Goal: Task Accomplishment & Management: Manage account settings

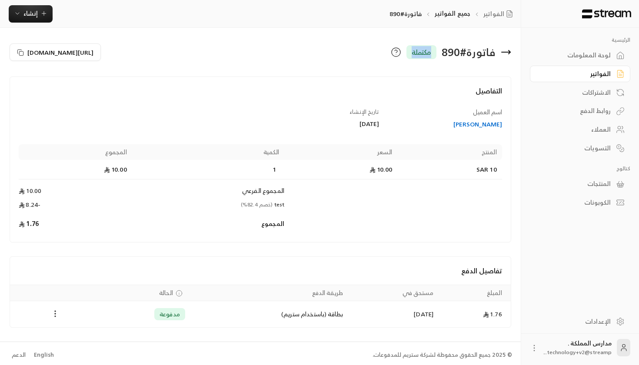
drag, startPoint x: 405, startPoint y: 52, endPoint x: 442, endPoint y: 55, distance: 37.1
click at [442, 55] on div "فاتورة # 890 مكتملة" at bounding box center [388, 52] width 255 height 21
drag, startPoint x: 341, startPoint y: 315, endPoint x: 267, endPoint y: 314, distance: 73.5
click at [267, 314] on td "بطاقة (باستخدام ستريم)" at bounding box center [269, 314] width 158 height 26
click at [17, 55] on button "[URL][DOMAIN_NAME]" at bounding box center [55, 51] width 91 height 17
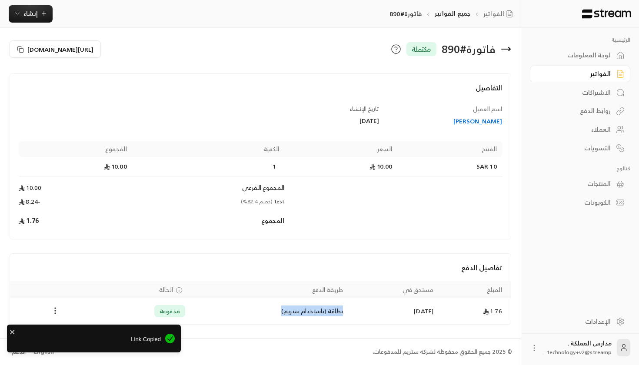
scroll to position [3, 0]
click at [516, 135] on div "فاتورة # 890 مكتملة [URL][DOMAIN_NAME] التفاصيل اسم العميل [PERSON_NAME] تاريخ …" at bounding box center [260, 182] width 521 height 314
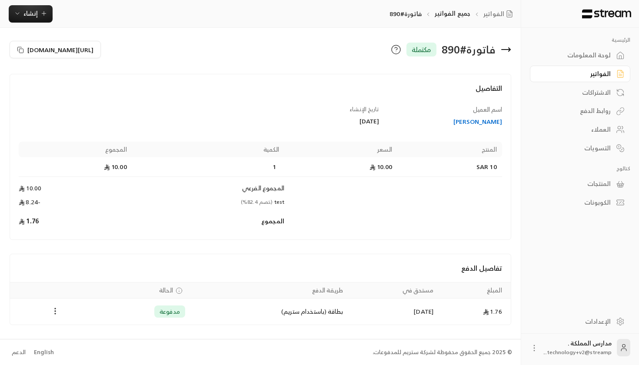
click at [601, 75] on div "الفواتير" at bounding box center [576, 74] width 70 height 9
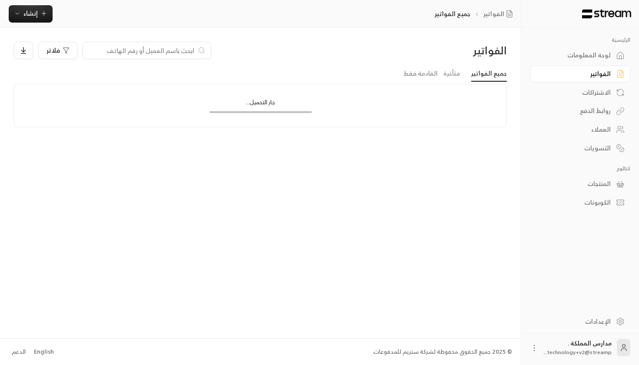
click at [579, 46] on div "لوحة المعلومات" at bounding box center [580, 54] width 100 height 19
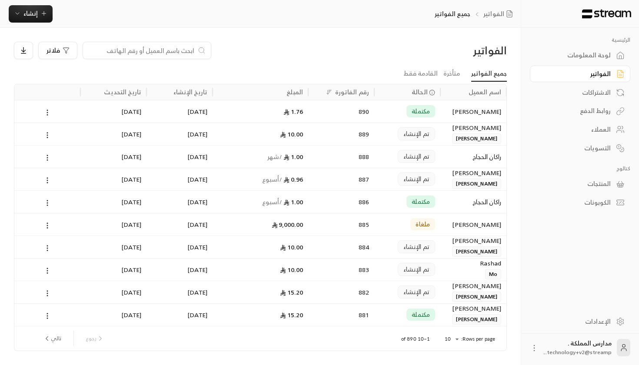
click at [579, 51] on div "لوحة المعلومات" at bounding box center [576, 55] width 70 height 9
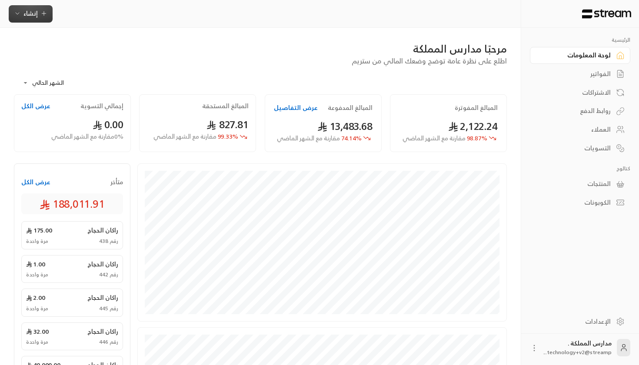
click at [33, 15] on span "إنشاء" at bounding box center [30, 13] width 14 height 11
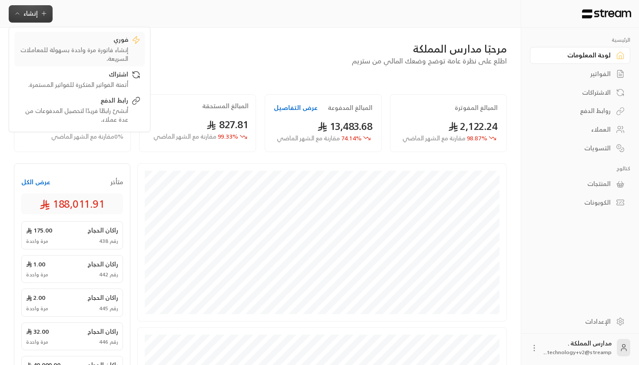
click at [72, 45] on div "فوري" at bounding box center [74, 40] width 110 height 10
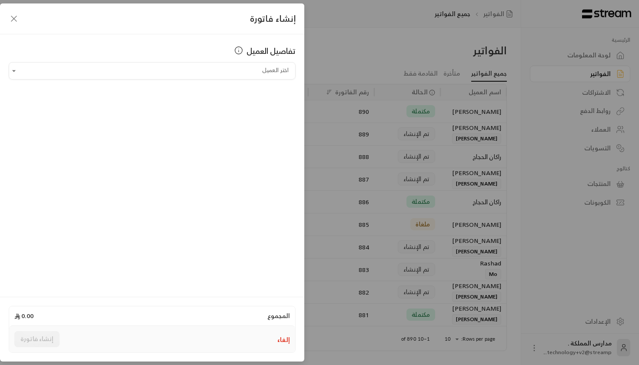
click at [212, 88] on div "تفاصيل العميل اختر العميل اختر العميل" at bounding box center [152, 164] width 304 height 260
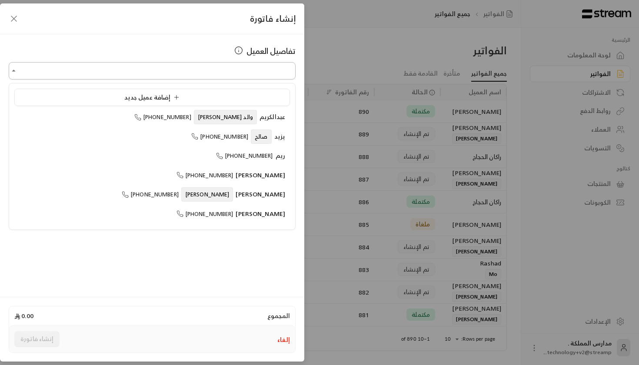
click at [211, 72] on input "اختر العميل" at bounding box center [152, 70] width 287 height 15
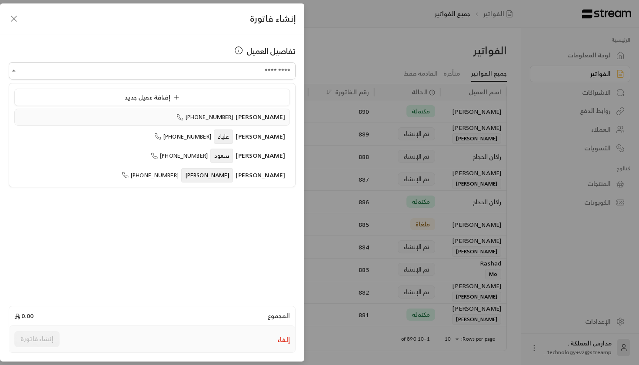
click at [234, 116] on span "[PHONE_NUMBER]" at bounding box center [205, 117] width 57 height 10
type input "**********"
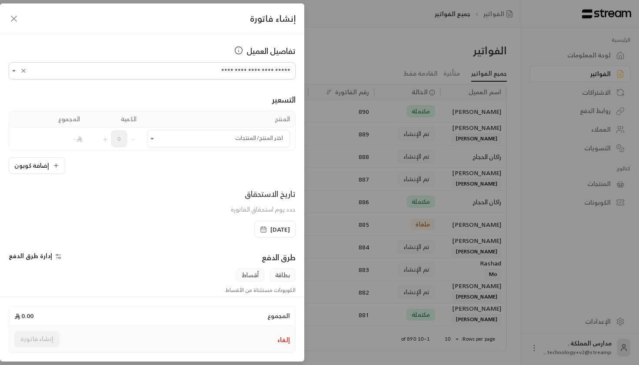
click at [187, 151] on div "المنتج الكمية المجموع اختر المنتج/المنتجات اختر المنتج/المنتجات 0 - إضافة كوبون" at bounding box center [152, 142] width 287 height 63
click at [185, 132] on input "اختر العميل" at bounding box center [218, 138] width 143 height 15
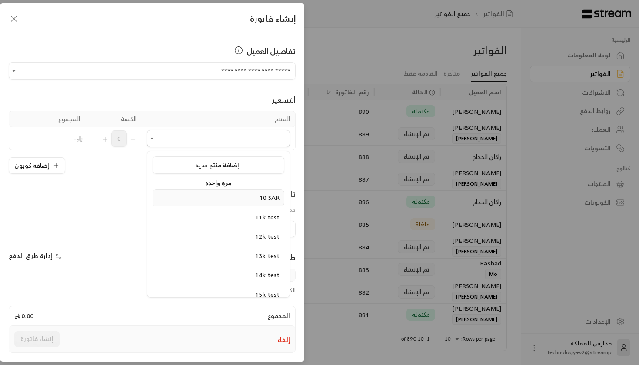
click at [212, 199] on div "10 SAR" at bounding box center [218, 198] width 122 height 9
type input "******"
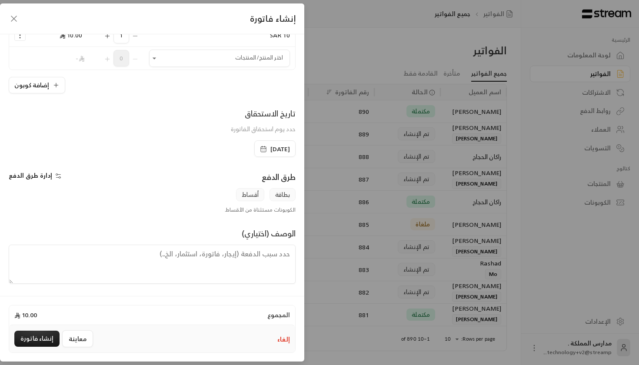
scroll to position [104, 0]
click at [10, 167] on div "**********" at bounding box center [152, 164] width 304 height 260
click at [25, 178] on span "إدارة طرق الدفع" at bounding box center [30, 175] width 43 height 11
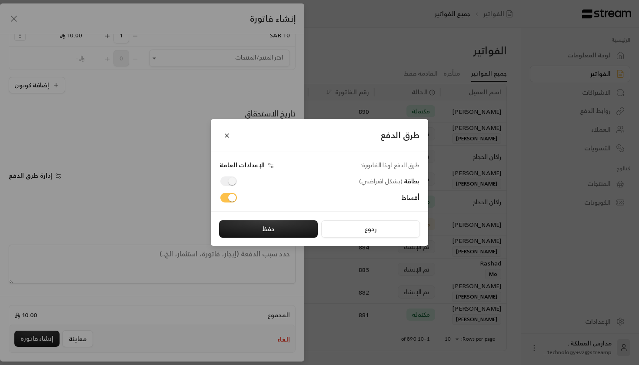
click at [111, 180] on div "طرق الدفع طرق الدفع لهذا الفاتورة: الإعدادات العامة بطاقة ( بشكل افتراضي ) أقسا…" at bounding box center [319, 182] width 639 height 365
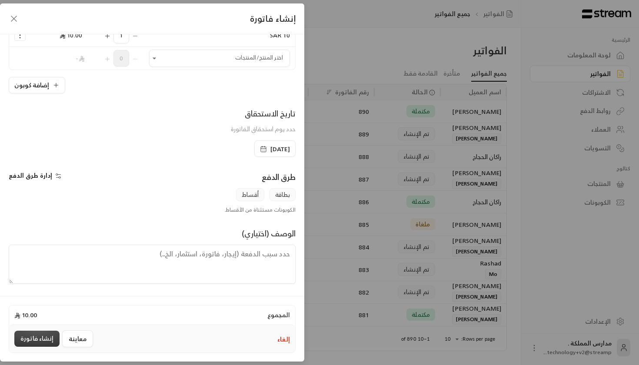
click at [25, 341] on button "إنشاء فاتورة" at bounding box center [36, 339] width 45 height 16
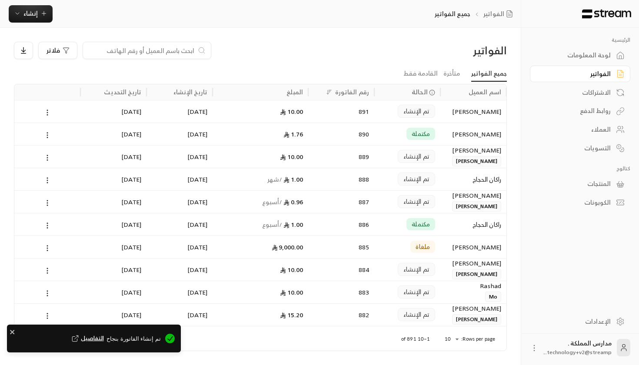
click at [358, 111] on div "891" at bounding box center [342, 111] width 56 height 22
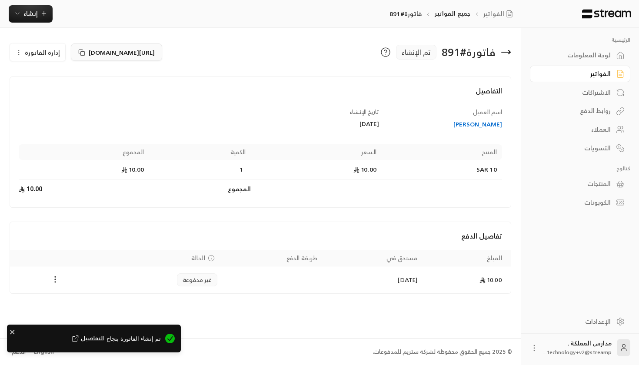
click at [75, 50] on button "[URL][DOMAIN_NAME]" at bounding box center [116, 51] width 91 height 17
click at [78, 52] on icon at bounding box center [81, 52] width 7 height 7
click at [83, 53] on button "[URL][DOMAIN_NAME]" at bounding box center [116, 51] width 91 height 17
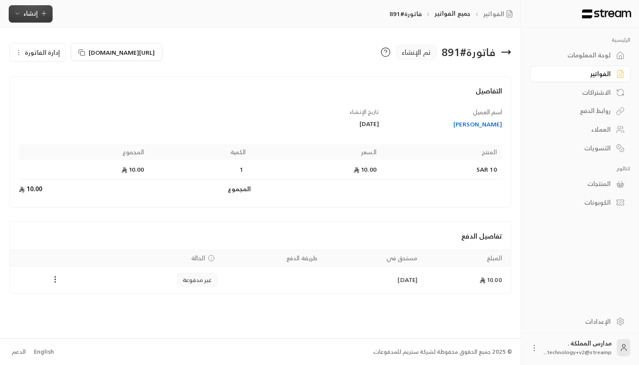
click at [35, 15] on span "إنشاء" at bounding box center [30, 13] width 14 height 11
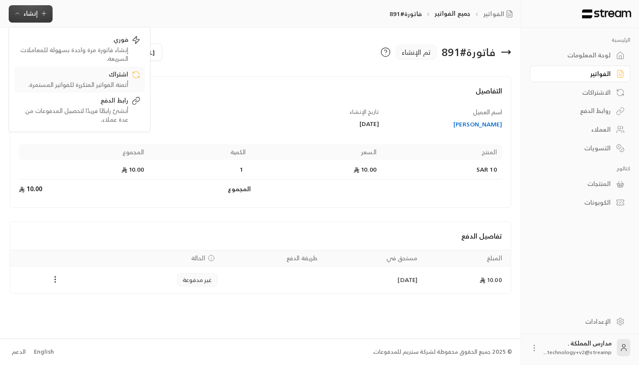
click at [97, 76] on div "اشتراك" at bounding box center [74, 75] width 110 height 10
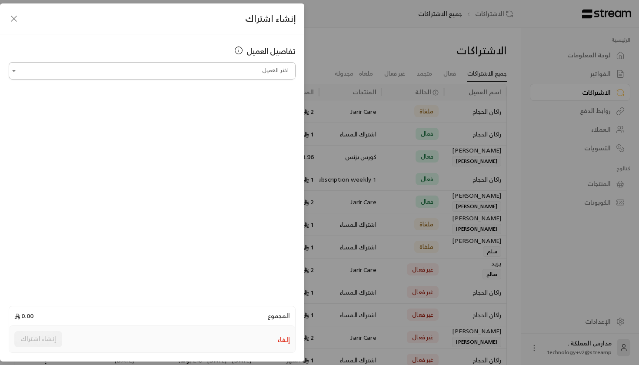
scroll to position [0, 0]
click at [231, 71] on input "اختر العميل" at bounding box center [152, 70] width 287 height 15
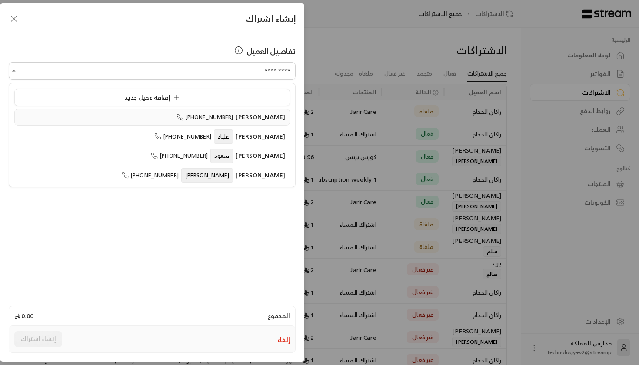
click at [176, 114] on div "[PERSON_NAME] [PHONE_NUMBER]" at bounding box center [152, 117] width 266 height 9
type input "**********"
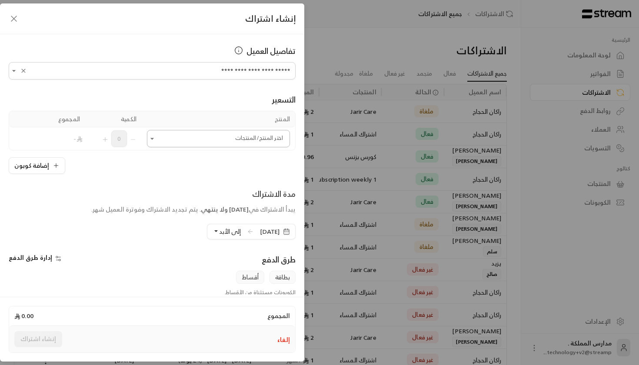
click at [192, 147] on div "اختر المنتج/المنتجات" at bounding box center [218, 138] width 143 height 17
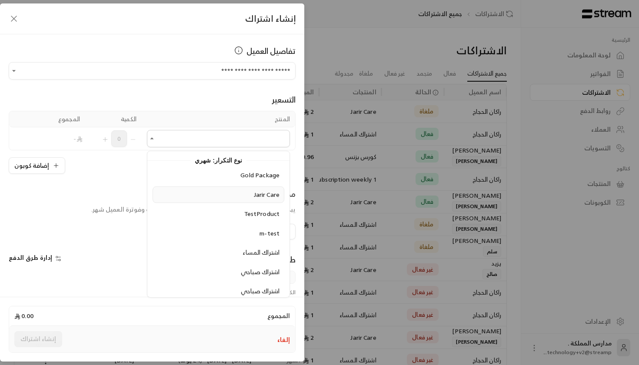
scroll to position [585, 0]
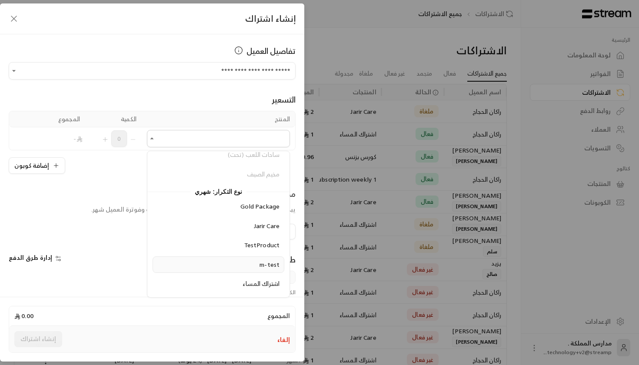
click at [257, 261] on div "m-test" at bounding box center [218, 265] width 122 height 9
type input "******"
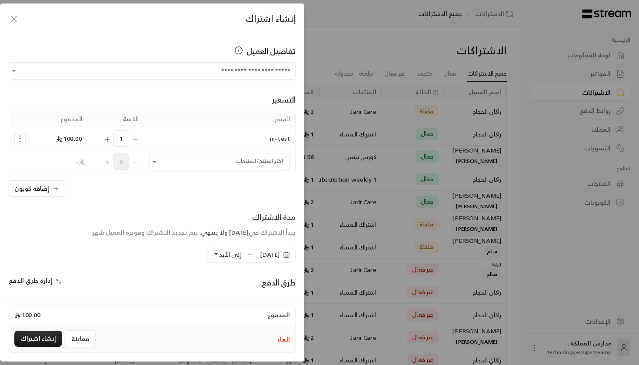
scroll to position [75, 0]
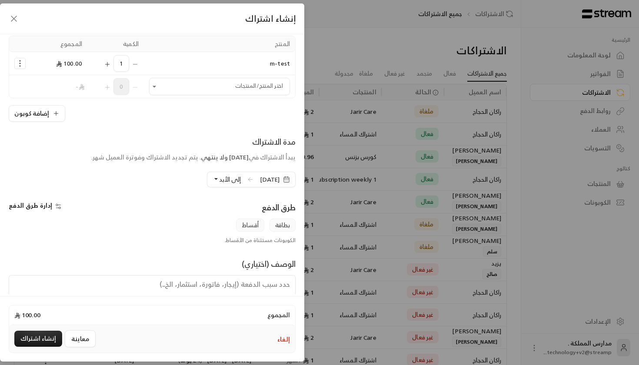
click at [293, 147] on div "مدة الاشتراك" at bounding box center [193, 142] width 204 height 12
click at [267, 178] on span "[DATE]" at bounding box center [270, 179] width 20 height 9
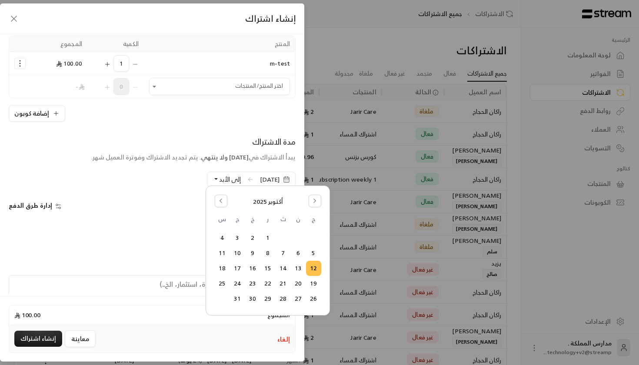
click at [201, 161] on span "ولا ينتهي" at bounding box center [214, 157] width 27 height 11
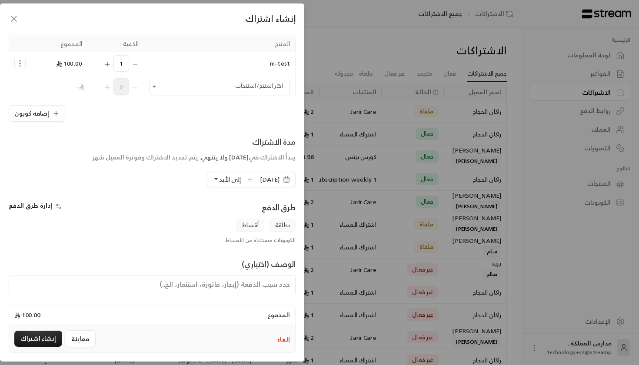
click at [207, 179] on div "إلى الأبد" at bounding box center [226, 180] width 39 height 16
click at [213, 179] on button "إلى الأبد" at bounding box center [227, 179] width 28 height 15
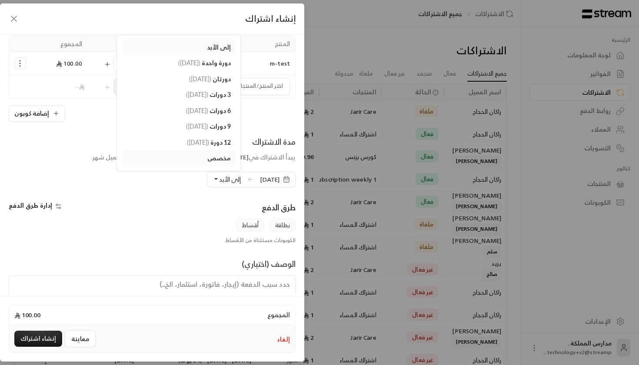
click at [207, 46] on span "إلى الأبد" at bounding box center [219, 46] width 24 height 7
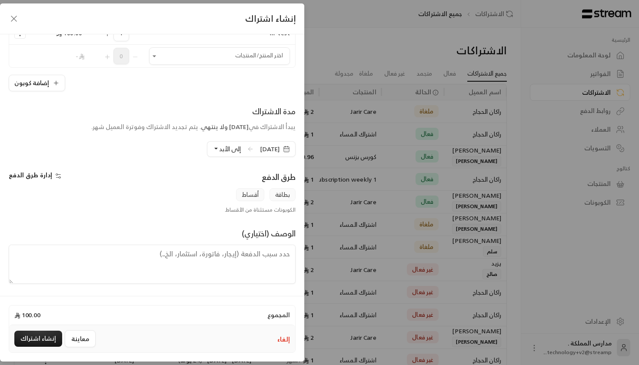
scroll to position [106, 0]
click at [41, 335] on button "إنشاء اشتراك" at bounding box center [38, 339] width 48 height 16
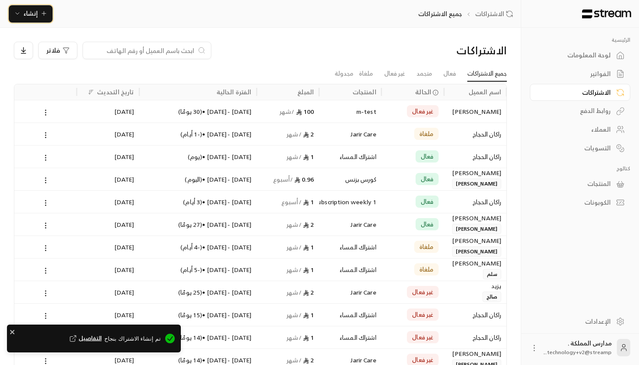
scroll to position [0, 0]
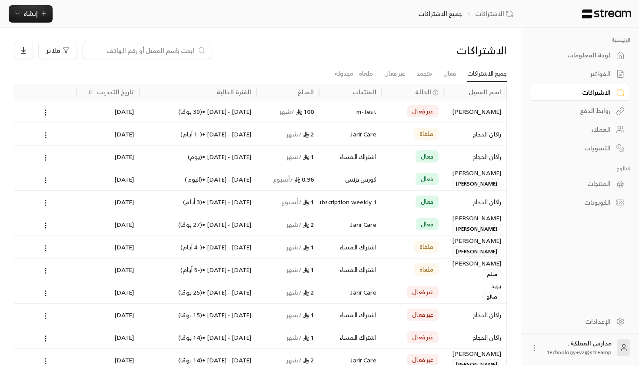
click at [344, 154] on div "اشتراك المساء" at bounding box center [350, 157] width 52 height 22
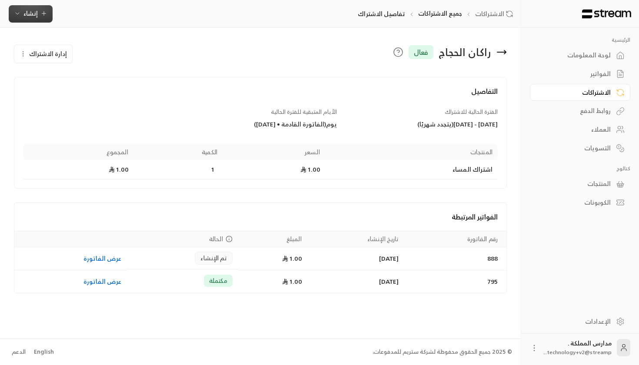
click at [30, 7] on button "إنشاء" at bounding box center [31, 13] width 44 height 17
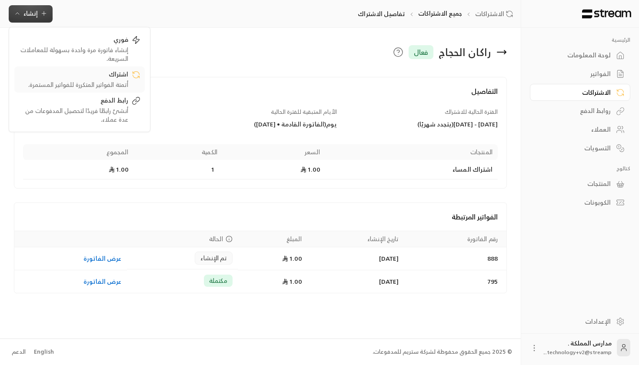
click at [56, 76] on div "اشتراك" at bounding box center [74, 75] width 110 height 10
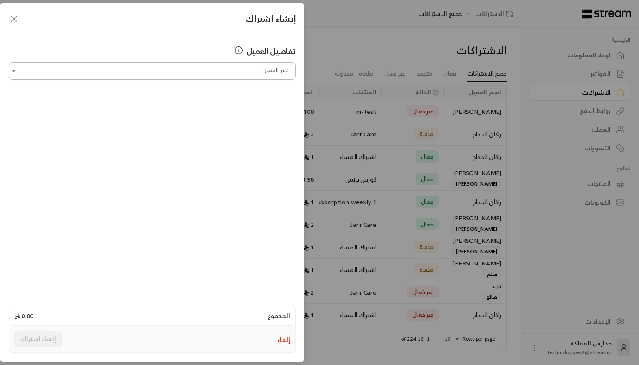
scroll to position [0, 0]
click at [176, 73] on input "اختر العميل" at bounding box center [152, 70] width 287 height 15
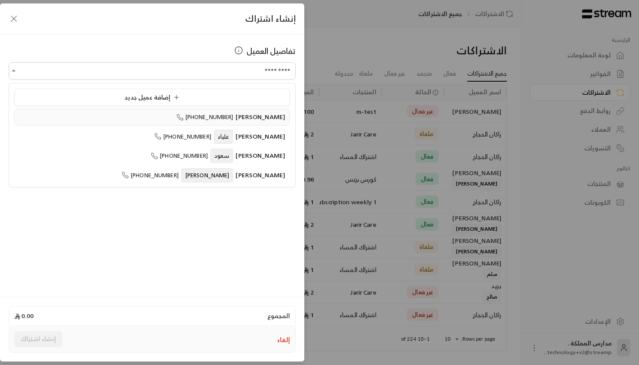
click at [191, 119] on div "[PERSON_NAME] [PHONE_NUMBER]" at bounding box center [152, 117] width 266 height 9
type input "**********"
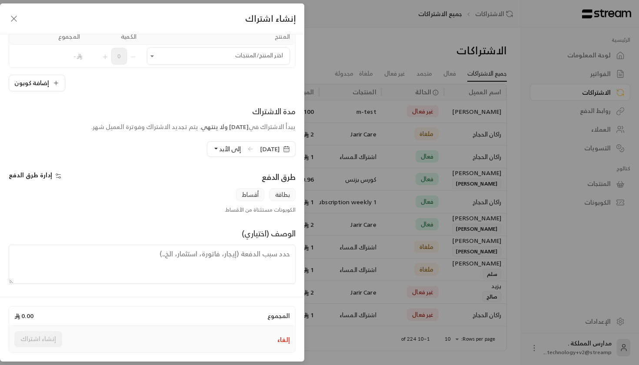
scroll to position [83, 0]
click at [29, 171] on span "إدارة طرق الدفع" at bounding box center [30, 175] width 43 height 11
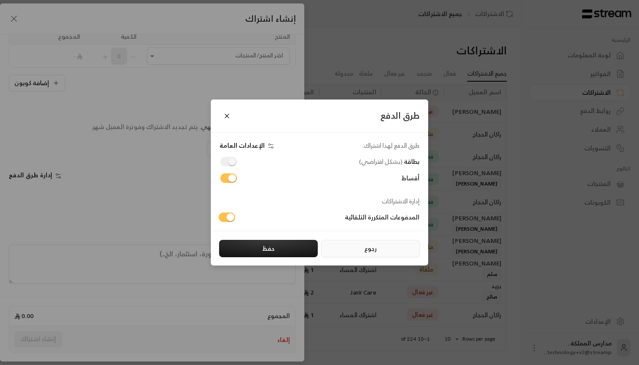
click at [337, 253] on button "رجوع" at bounding box center [370, 248] width 99 height 17
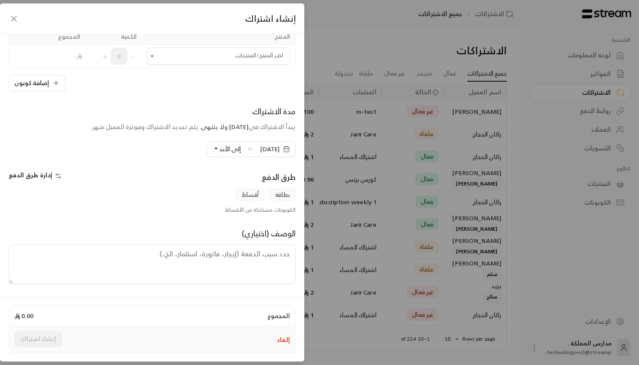
click at [284, 344] on button "إلغاء" at bounding box center [283, 340] width 13 height 9
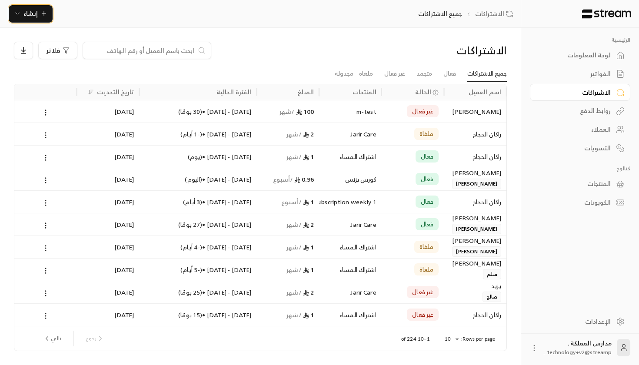
scroll to position [0, 0]
click at [274, 114] on div "100 / شهر" at bounding box center [288, 111] width 52 height 22
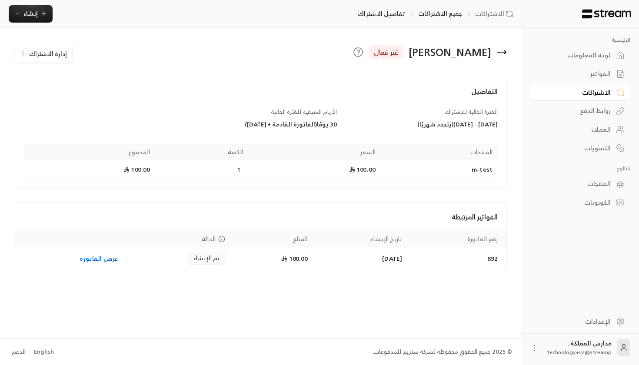
click at [42, 57] on span "إدارة الاشتراك" at bounding box center [48, 53] width 38 height 11
click at [511, 45] on div "[PERSON_NAME] غير فعال" at bounding box center [344, 52] width 334 height 21
click at [502, 54] on icon at bounding box center [502, 52] width 10 height 10
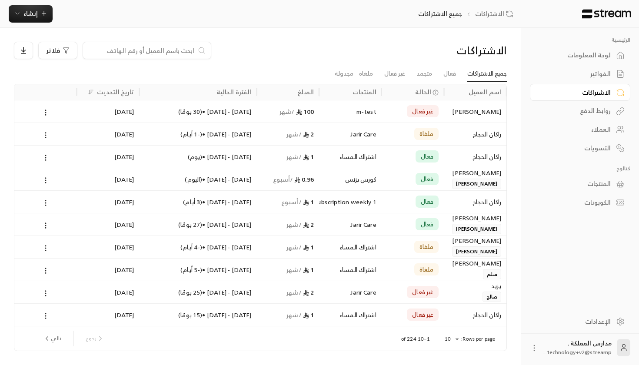
scroll to position [0, 0]
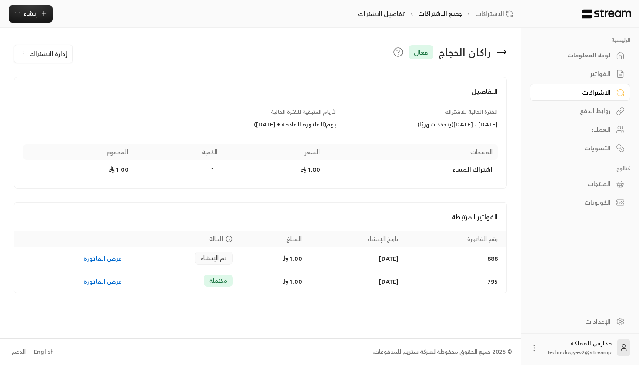
click at [49, 57] on span "إدارة الاشتراك" at bounding box center [48, 53] width 38 height 11
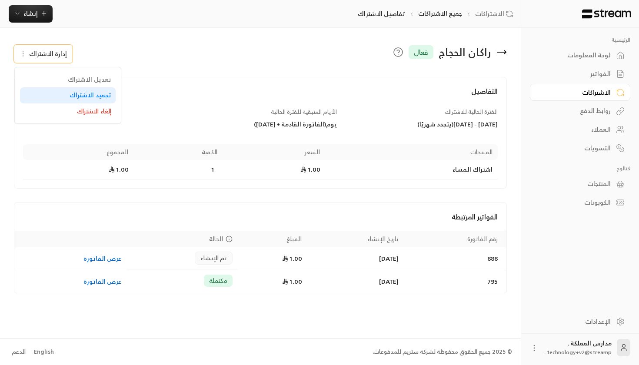
click at [57, 97] on div "تجميد الاشتراك" at bounding box center [67, 95] width 87 height 9
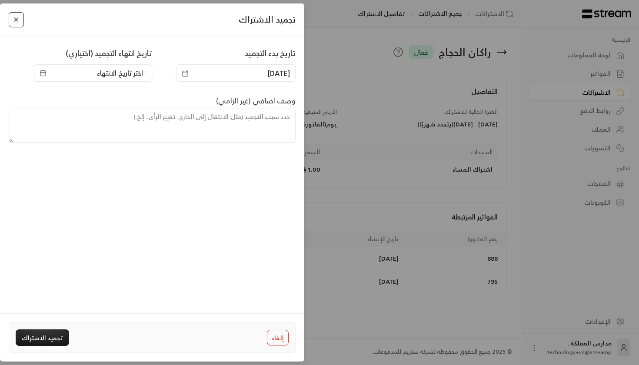
click at [16, 16] on button "Close" at bounding box center [16, 19] width 15 height 15
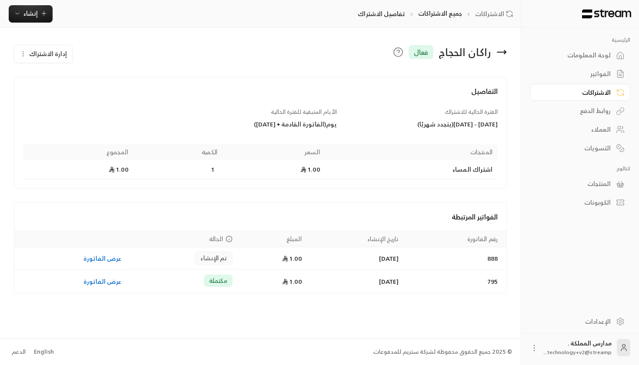
click at [593, 60] on div "لوحة المعلومات" at bounding box center [576, 55] width 70 height 9
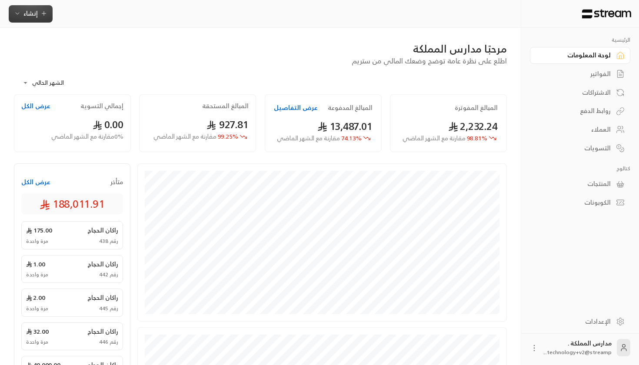
click at [18, 10] on icon "button" at bounding box center [17, 13] width 7 height 7
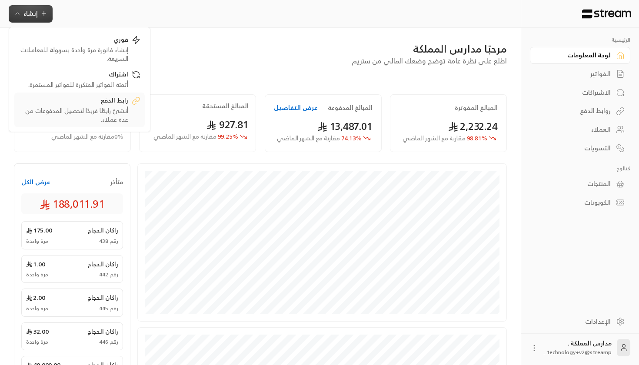
click at [122, 105] on div "رابط الدفع" at bounding box center [74, 101] width 110 height 10
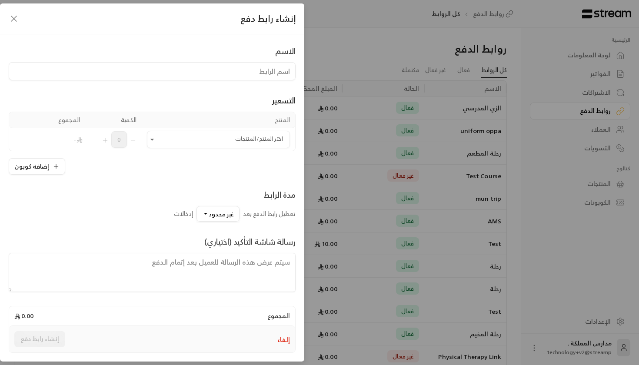
click at [238, 77] on input at bounding box center [152, 71] width 287 height 18
type input "م"
type input "رحلة مخيم"
click at [204, 106] on div "التسعير" at bounding box center [152, 100] width 287 height 12
click at [197, 133] on div "اختر المنتج/المنتجات" at bounding box center [218, 139] width 143 height 17
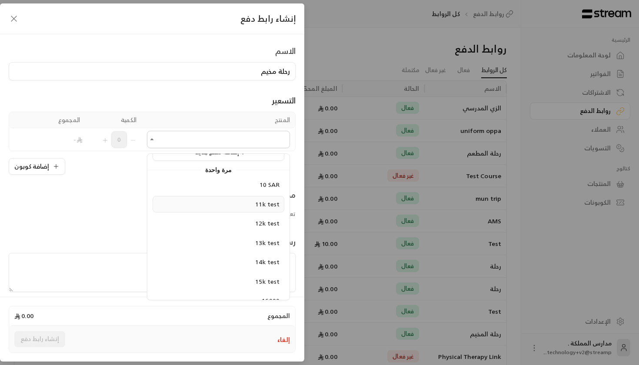
scroll to position [15, 0]
click at [231, 192] on li "10 SAR" at bounding box center [219, 185] width 132 height 17
type input "******"
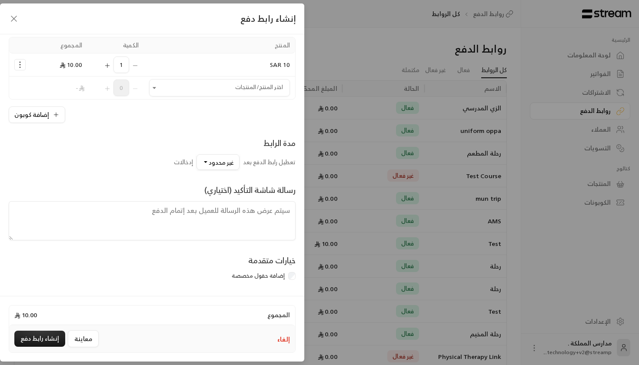
scroll to position [77, 0]
click at [214, 157] on span "غير محدود" at bounding box center [221, 162] width 25 height 11
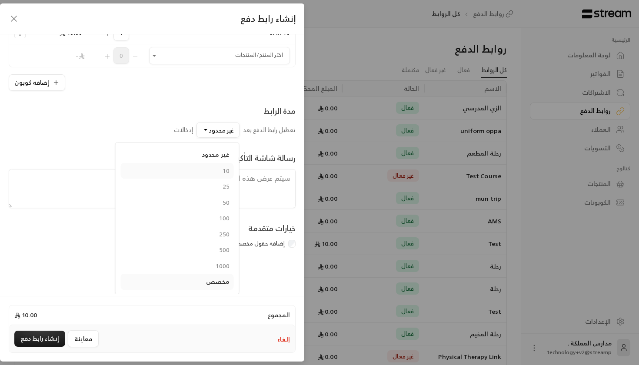
click at [217, 175] on div "10" at bounding box center [177, 171] width 104 height 9
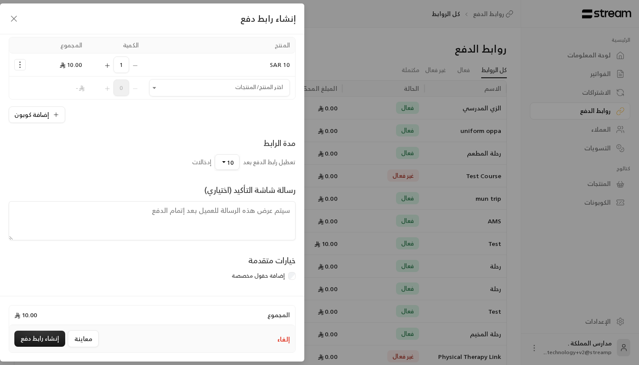
scroll to position [76, 0]
click at [162, 231] on textarea at bounding box center [152, 220] width 287 height 39
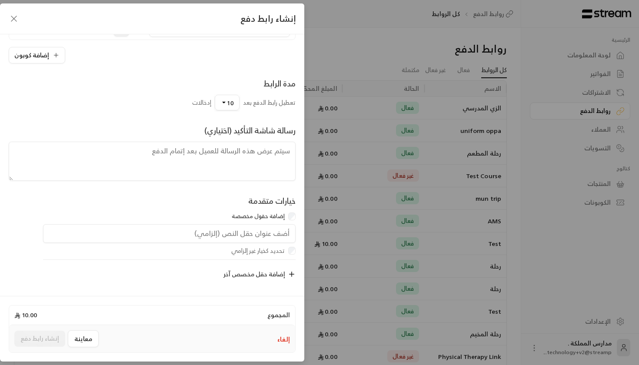
scroll to position [138, 0]
click at [238, 233] on input "text" at bounding box center [169, 233] width 253 height 19
type input "رقم الهوية"
click at [104, 254] on div "تحديد كخيار غير إلزامي" at bounding box center [157, 251] width 277 height 9
click at [282, 277] on span "إضافة حقل مخصص آخر" at bounding box center [255, 274] width 62 height 11
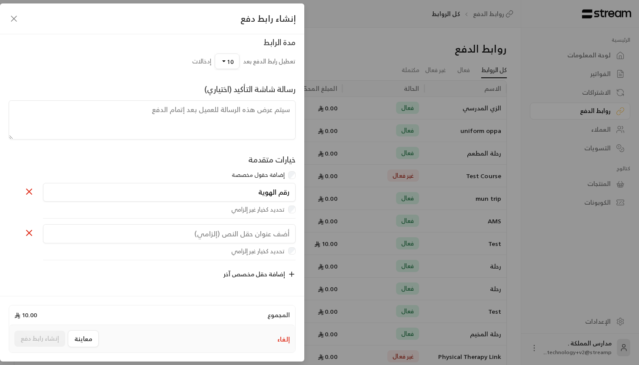
click at [30, 236] on icon at bounding box center [29, 233] width 10 height 10
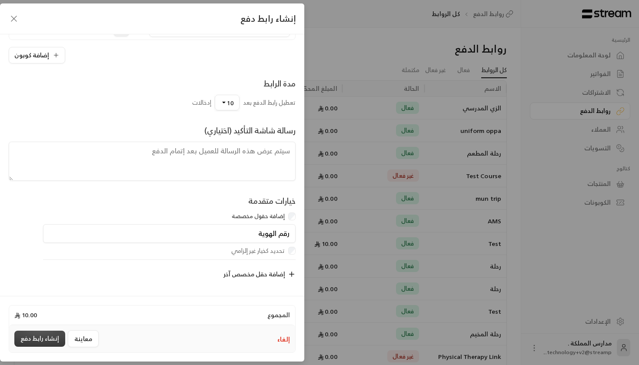
click at [36, 342] on button "إنشاء رابط دفع" at bounding box center [39, 339] width 51 height 16
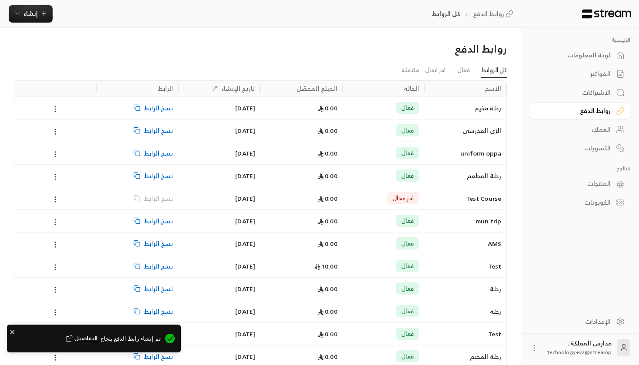
click at [472, 110] on div "رحلة مخيم" at bounding box center [466, 108] width 72 height 22
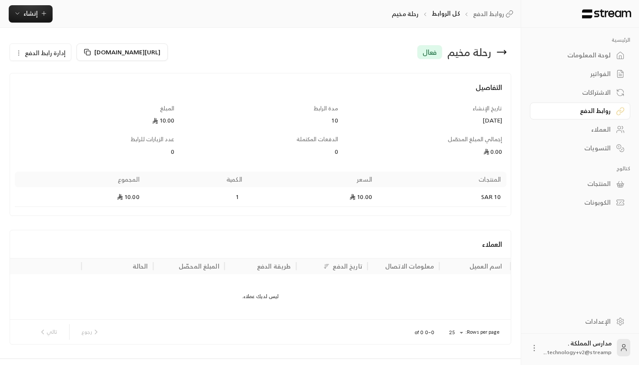
drag, startPoint x: 345, startPoint y: 118, endPoint x: 327, endPoint y: 118, distance: 18.7
click at [327, 118] on div "التفاصيل تاريخ الإنشاء [DATE] مدة الرابط 10 المبلغ 10.00 إجمالي المبلغ المحصّل …" at bounding box center [261, 144] width 492 height 125
click at [438, 140] on div "إجمالي المبلغ المحصّل" at bounding box center [425, 139] width 156 height 9
drag, startPoint x: 466, startPoint y: 146, endPoint x: 501, endPoint y: 146, distance: 34.4
click at [501, 146] on div "إجمالي المبلغ المحصّل 0.00" at bounding box center [425, 145] width 164 height 21
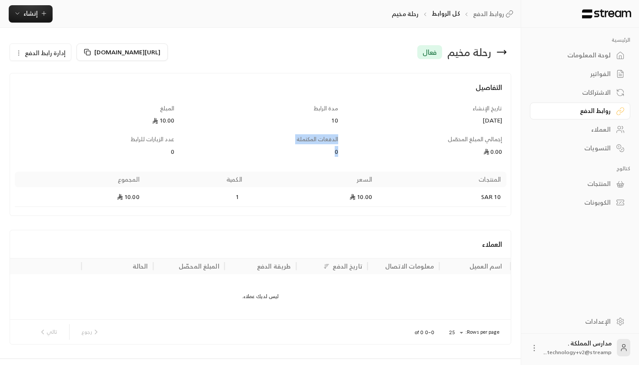
drag, startPoint x: 307, startPoint y: 150, endPoint x: 346, endPoint y: 150, distance: 39.1
click at [346, 150] on div "التفاصيل تاريخ الإنشاء [DATE] مدة الرابط 10 المبلغ 10.00 إجمالي المبلغ المحصّل …" at bounding box center [261, 144] width 492 height 125
drag, startPoint x: 160, startPoint y: 148, endPoint x: 261, endPoint y: 148, distance: 100.9
click at [262, 148] on div "التفاصيل تاريخ الإنشاء [DATE] مدة الرابط 10 المبلغ 10.00 إجمالي المبلغ المحصّل …" at bounding box center [261, 144] width 492 height 125
drag, startPoint x: 238, startPoint y: 196, endPoint x: 353, endPoint y: 198, distance: 115.3
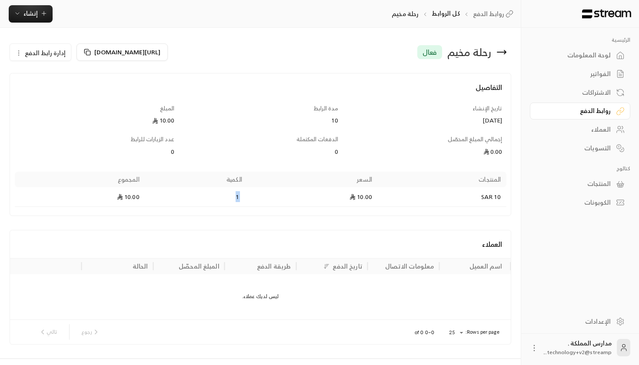
click at [354, 198] on tr "10 SAR 10.00 1 10.00" at bounding box center [261, 197] width 492 height 20
click at [424, 303] on div "ليس لديك عملاء." at bounding box center [260, 296] width 501 height 45
click at [84, 52] on icon at bounding box center [87, 52] width 7 height 7
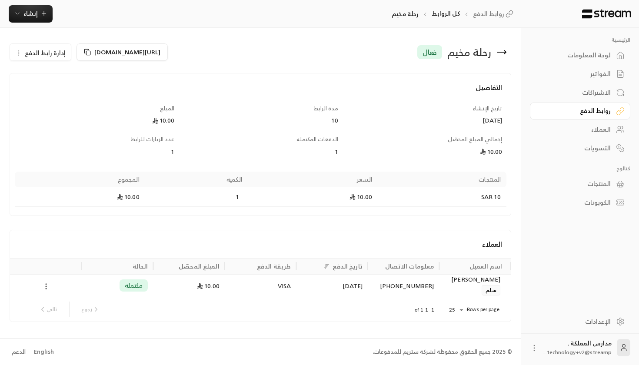
click at [44, 287] on icon at bounding box center [46, 287] width 8 height 8
click at [77, 307] on li "عرض العميل" at bounding box center [66, 309] width 42 height 16
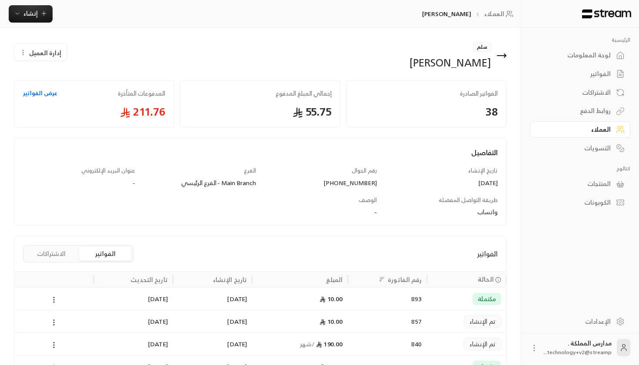
click at [581, 114] on div "روابط الدفع" at bounding box center [576, 111] width 70 height 9
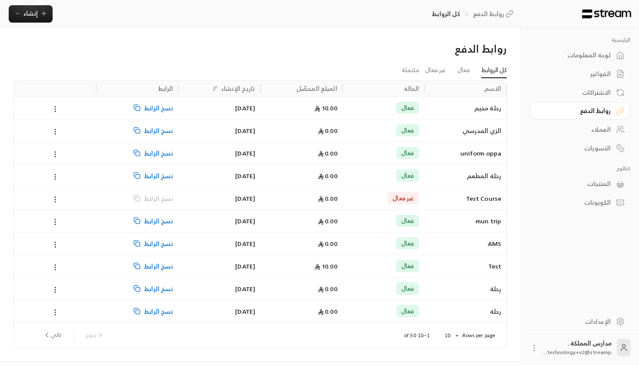
click at [282, 101] on div "10.00" at bounding box center [302, 108] width 72 height 22
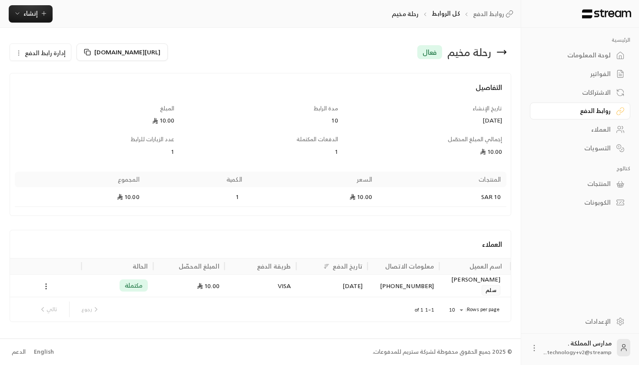
click at [588, 62] on link "لوحة المعلومات" at bounding box center [580, 55] width 100 height 17
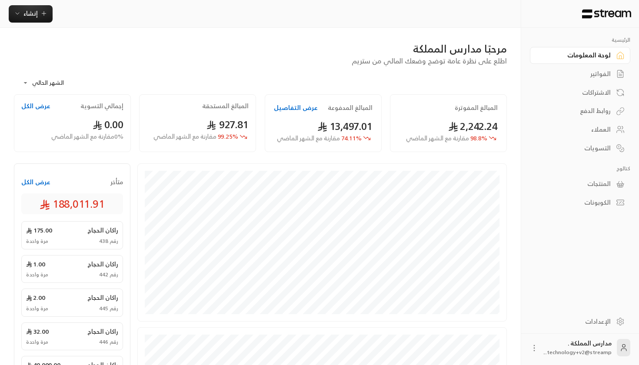
click at [599, 125] on div "العملاء" at bounding box center [576, 129] width 70 height 9
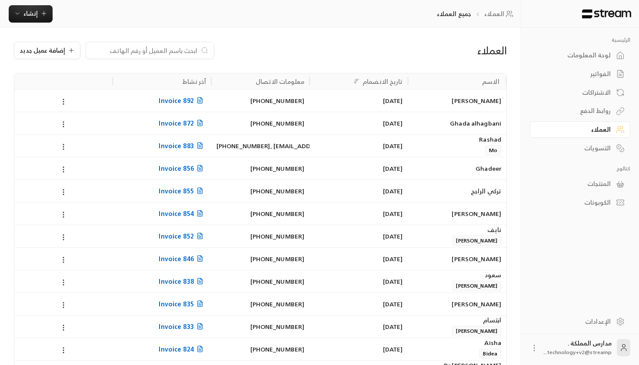
click at [578, 157] on div "الرئيسية لوحة المعلومات الفواتير الاشتراكات روابط الدفع العملاء التسويات كتالوج…" at bounding box center [580, 124] width 100 height 174
click at [593, 151] on div "التسويات" at bounding box center [576, 148] width 70 height 9
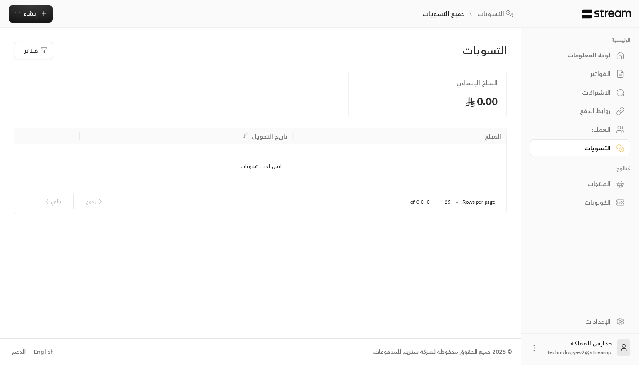
click at [597, 183] on div "المنتجات" at bounding box center [576, 184] width 70 height 9
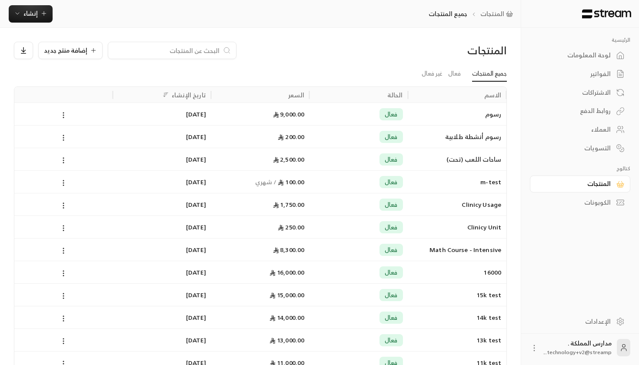
click at [575, 204] on div "الكوبونات" at bounding box center [576, 202] width 70 height 9
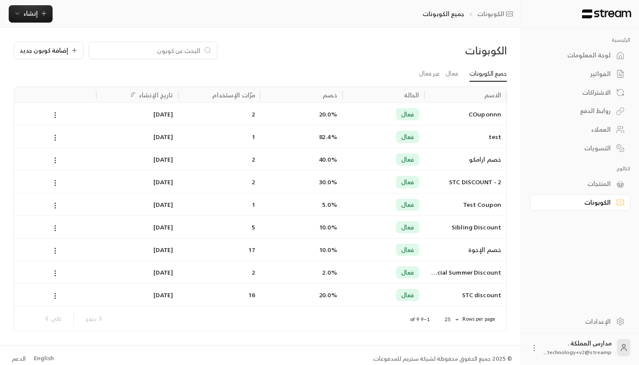
click at [583, 60] on div "لوحة المعلومات" at bounding box center [576, 55] width 70 height 9
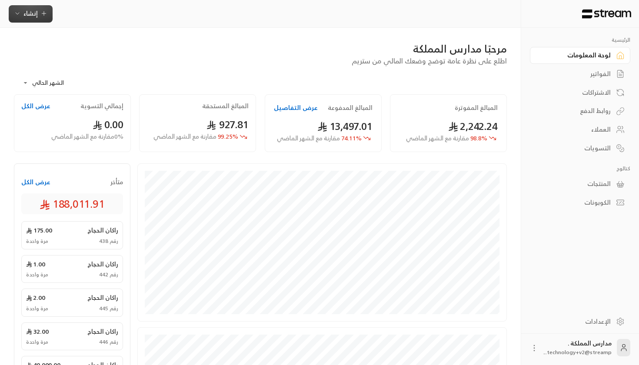
click at [36, 15] on span "إنشاء" at bounding box center [30, 13] width 14 height 11
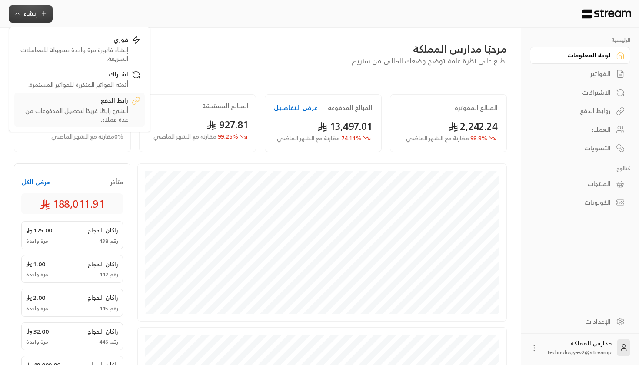
click at [77, 100] on div "رابط الدفع" at bounding box center [74, 101] width 110 height 10
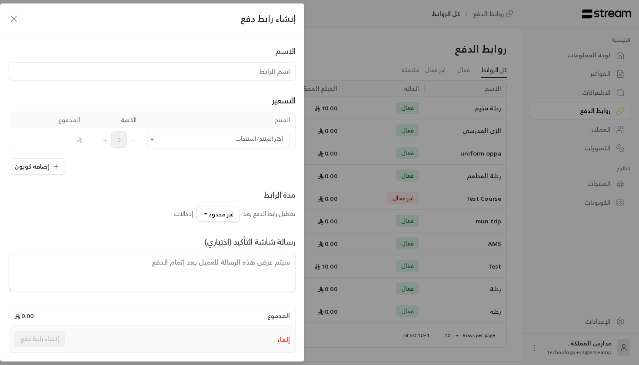
click at [374, 115] on div "إنشاء رابط دفع الاسم التسعير المنتج الكمية المجموع اختر المنتج/المنتجات اختر ال…" at bounding box center [319, 182] width 639 height 365
click at [15, 12] on div "إنشاء رابط دفع" at bounding box center [152, 18] width 304 height 31
click at [15, 18] on icon "button" at bounding box center [14, 18] width 10 height 10
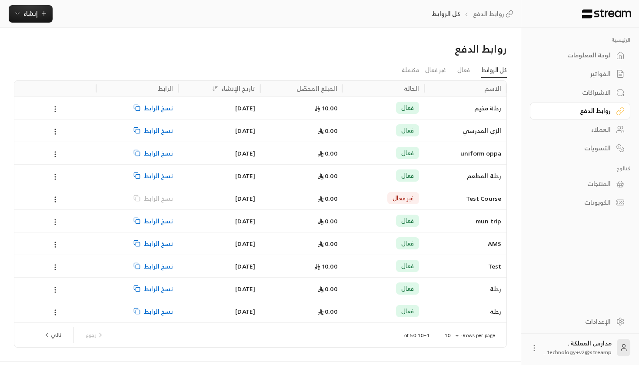
click at [343, 110] on div "فعال" at bounding box center [384, 108] width 82 height 23
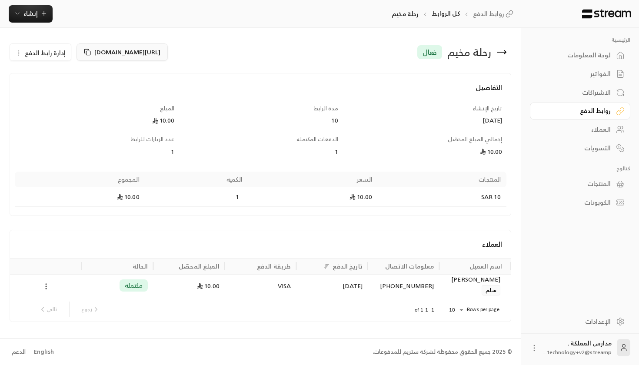
click at [90, 53] on button "[URL][DOMAIN_NAME]" at bounding box center [122, 51] width 91 height 17
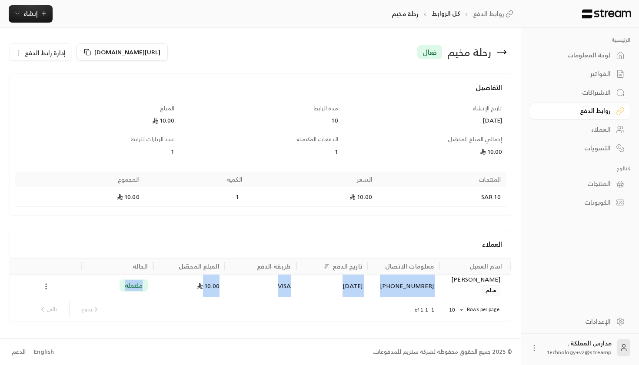
drag, startPoint x: 97, startPoint y: 286, endPoint x: 511, endPoint y: 292, distance: 413.2
click at [511, 292] on div "[PERSON_NAME] [PHONE_NUMBER] [DATE] VISA 10.00 مكتملة" at bounding box center [260, 285] width 501 height 23
click at [586, 49] on link "لوحة المعلومات" at bounding box center [580, 55] width 100 height 17
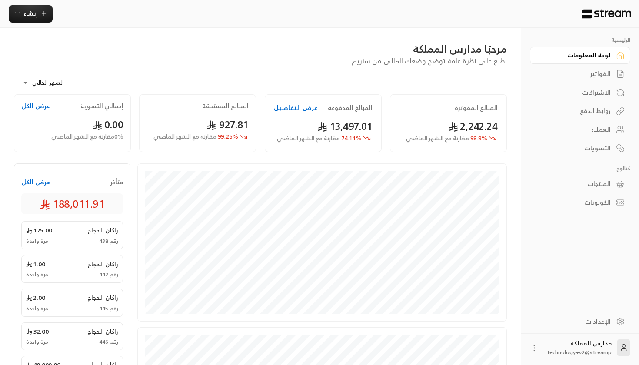
click at [310, 3] on div "إنشاء فوري إنشاء فاتورة مرة واحدة بسهولة للمعاملات السريعة. اشتراك أتمتة الفوات…" at bounding box center [260, 14] width 521 height 28
click at [288, 65] on div "مرحبًا مدارس المملكة اطلع على نظرة عامة توضح وضعك المالي من ستريم" at bounding box center [261, 54] width 502 height 24
click at [30, 21] on button "إنشاء" at bounding box center [31, 13] width 44 height 17
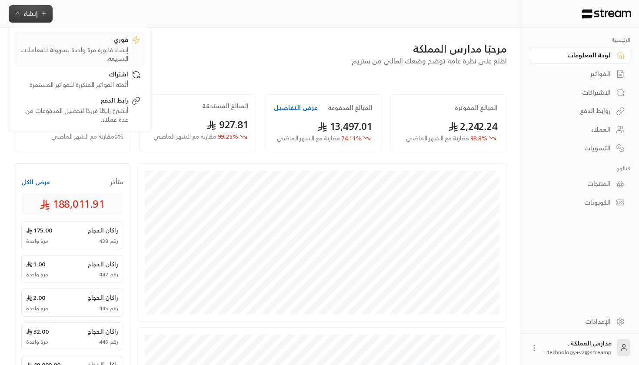
click at [71, 51] on div "إنشاء فاتورة مرة واحدة بسهولة للمعاملات السريعة." at bounding box center [74, 54] width 110 height 17
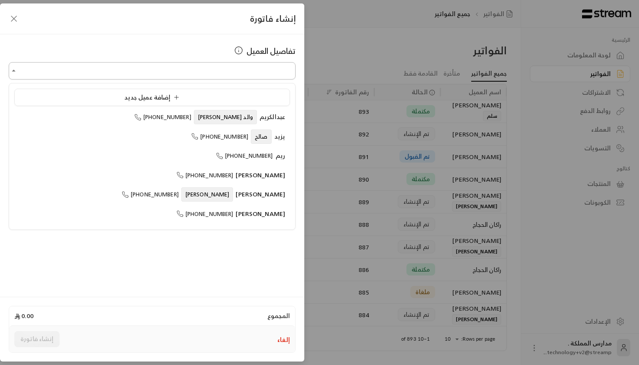
click at [201, 75] on input "اختر العميل" at bounding box center [152, 70] width 287 height 15
click at [377, 70] on div "إنشاء فاتورة تفاصيل العميل اختر العميل اختر العميل المجموع 0.00 إلغاء إنشاء فات…" at bounding box center [319, 182] width 639 height 365
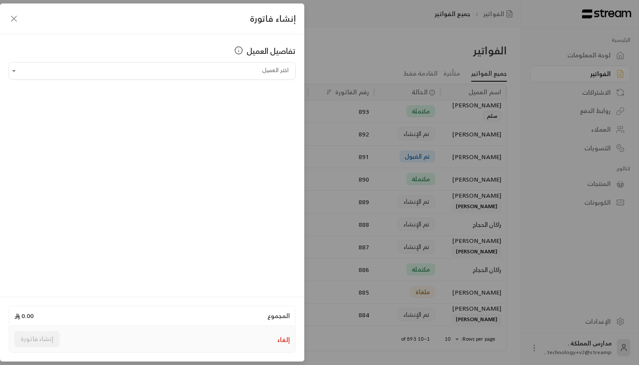
click at [17, 16] on icon "button" at bounding box center [13, 18] width 5 height 5
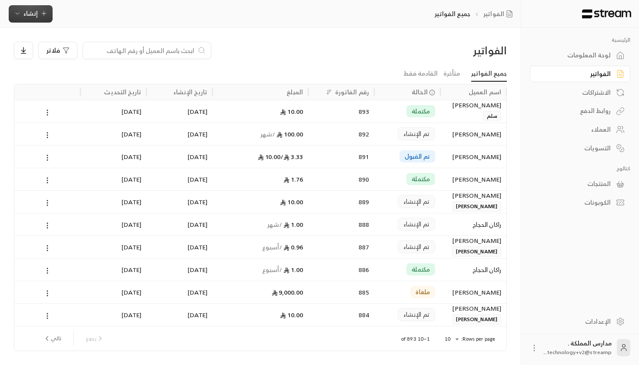
click at [36, 17] on span "إنشاء" at bounding box center [30, 13] width 14 height 11
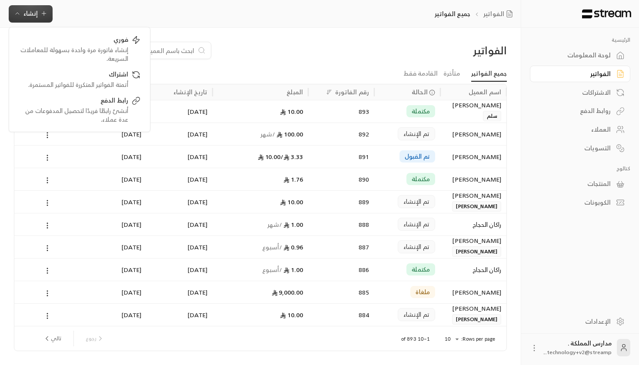
click at [611, 96] on link "الاشتراكات" at bounding box center [580, 92] width 100 height 17
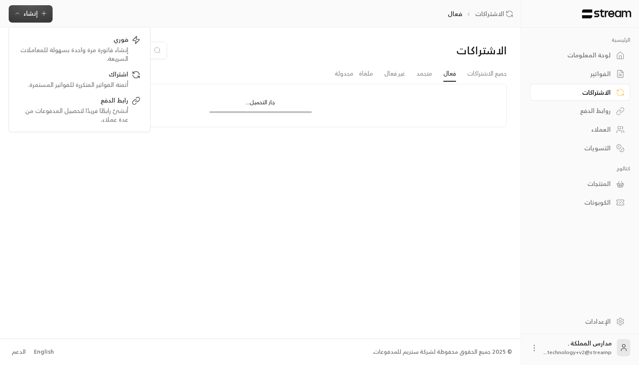
click at [607, 74] on div "الفواتير" at bounding box center [576, 74] width 70 height 9
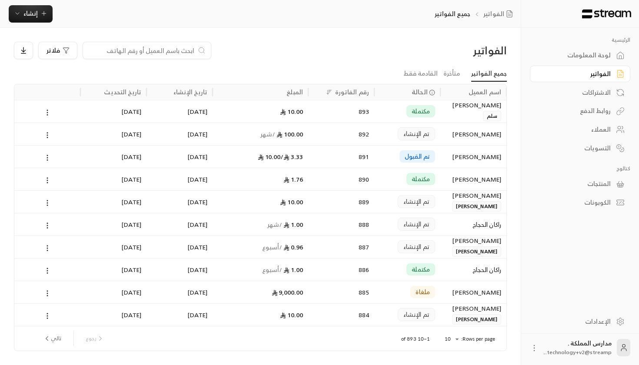
click at [311, 110] on div "893" at bounding box center [341, 111] width 66 height 23
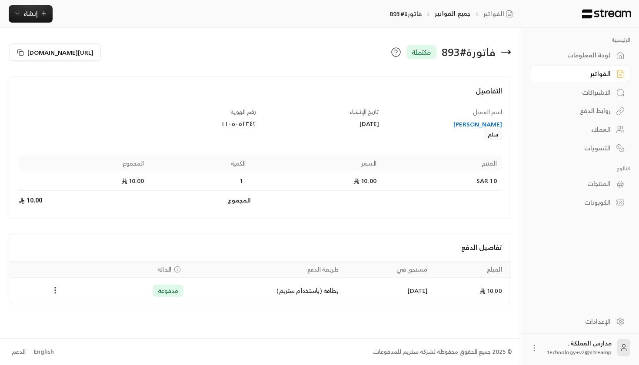
click at [491, 124] on div "[PERSON_NAME]" at bounding box center [445, 124] width 114 height 9
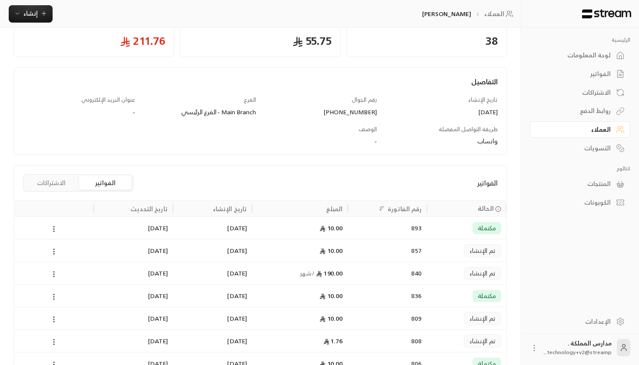
scroll to position [72, 0]
click at [53, 252] on icon at bounding box center [54, 251] width 8 height 8
click at [481, 239] on div at bounding box center [319, 182] width 639 height 365
click at [483, 246] on span "تم الإنشاء" at bounding box center [483, 250] width 26 height 9
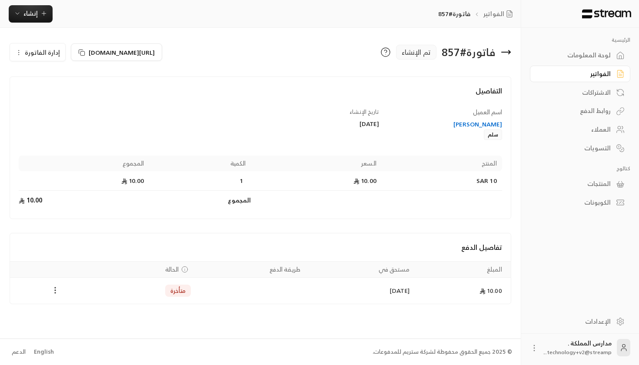
click at [55, 288] on circle "Payments" at bounding box center [55, 287] width 1 height 1
click at [90, 317] on li "تغيير الحالة الى مدفوعة" at bounding box center [87, 313] width 67 height 16
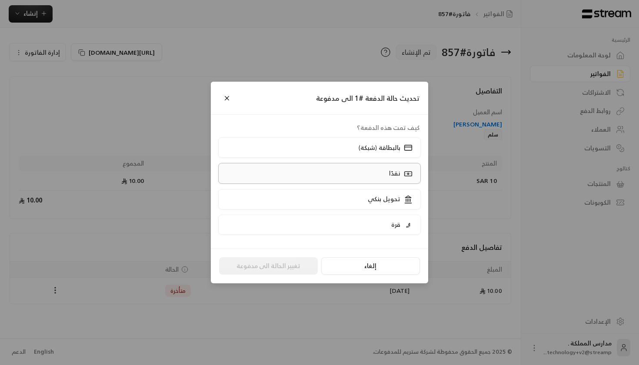
click at [365, 169] on label "نقدًا" at bounding box center [319, 173] width 203 height 20
click at [284, 267] on button "تغيير الحالة الى مدفوعة" at bounding box center [268, 265] width 99 height 17
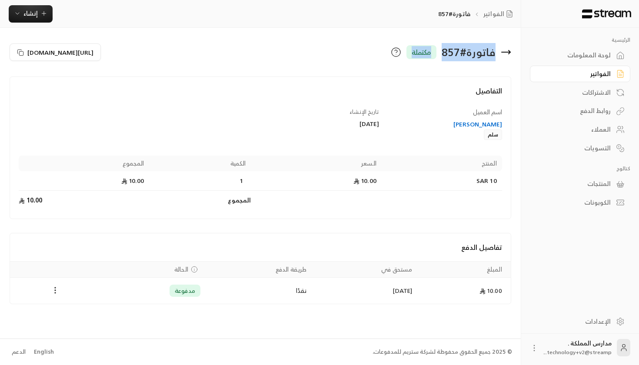
drag, startPoint x: 407, startPoint y: 55, endPoint x: 498, endPoint y: 57, distance: 91.3
click at [498, 57] on div "فاتورة # 857 مكتملة" at bounding box center [388, 52] width 255 height 21
click at [588, 55] on div "لوحة المعلومات" at bounding box center [576, 55] width 70 height 9
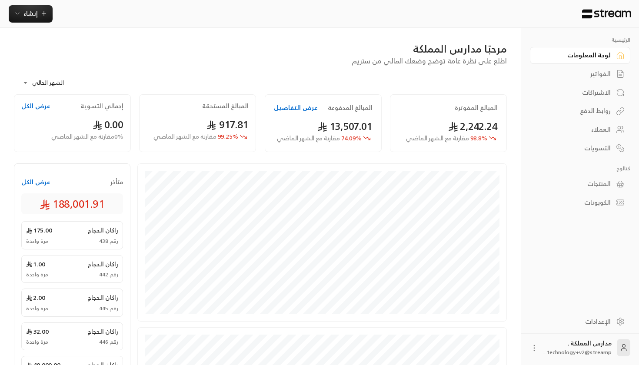
click at [565, 76] on div "الفواتير" at bounding box center [576, 74] width 70 height 9
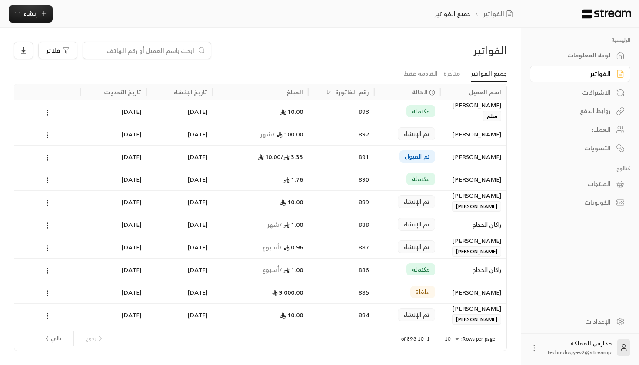
click at [572, 93] on div "الاشتراكات" at bounding box center [576, 92] width 70 height 9
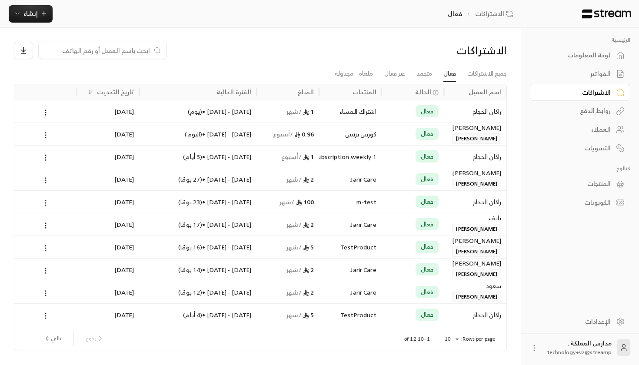
click at [581, 112] on div "روابط الدفع" at bounding box center [576, 111] width 70 height 9
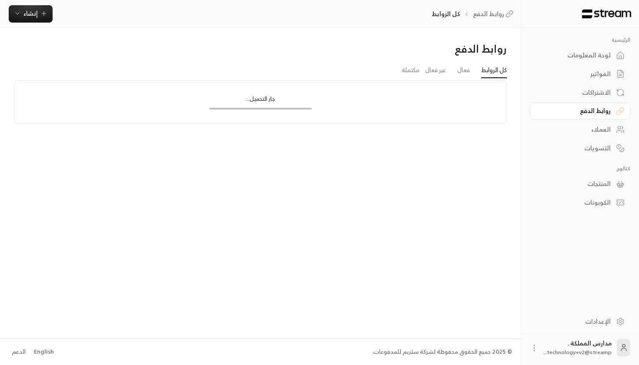
click at [586, 126] on div "العملاء" at bounding box center [576, 129] width 70 height 9
